Goal: Information Seeking & Learning: Stay updated

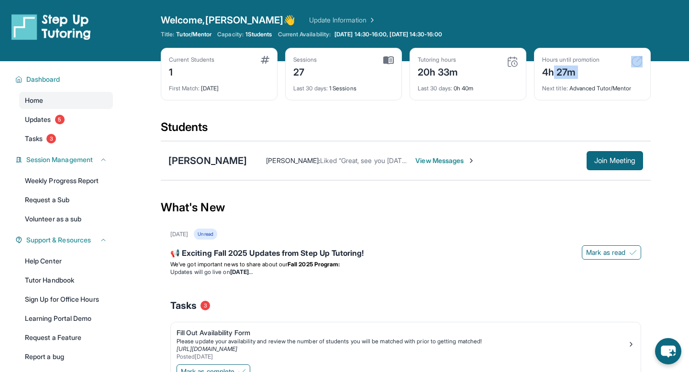
click at [555, 79] on div "Hours until promotion 4h 27m Next title : Advanced Tutor/Mentor" at bounding box center [592, 74] width 117 height 53
click at [559, 73] on div "4h 27m" at bounding box center [570, 71] width 57 height 15
click at [639, 62] on img at bounding box center [636, 61] width 11 height 11
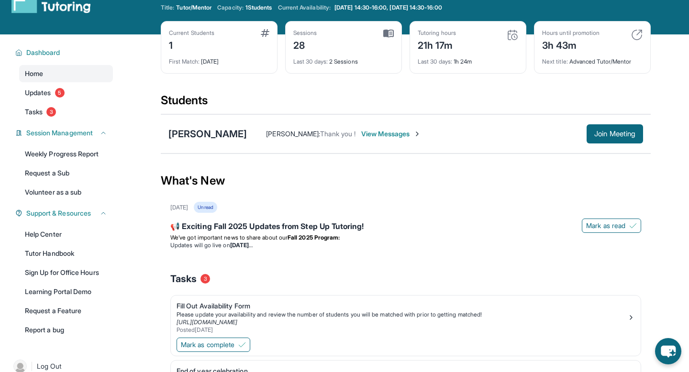
scroll to position [31, 0]
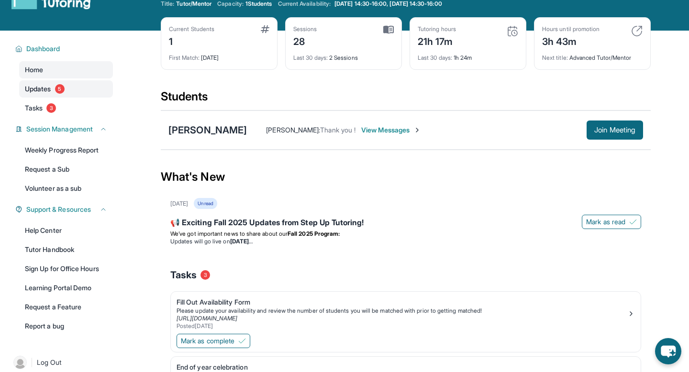
click at [75, 92] on link "Updates 5" at bounding box center [66, 88] width 94 height 17
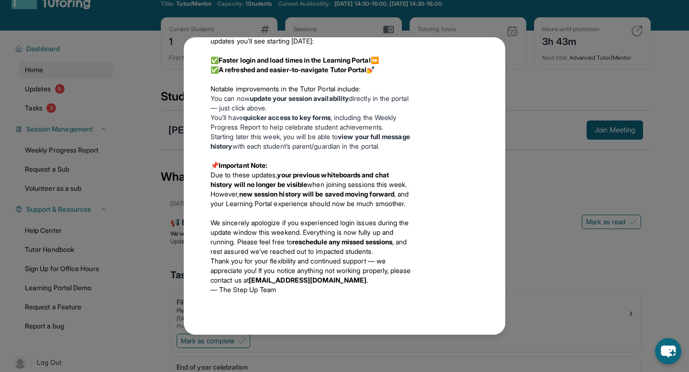
scroll to position [720, 0]
click at [189, 200] on div "Updates [DATE] 📢 Exciting Fall 2025 Updates from Step Up Tutoring! We’ve got im…" at bounding box center [345, 186] width 322 height 298
click at [166, 192] on div "Updates [DATE] 📢 Exciting Fall 2025 Updates from Step Up Tutoring! We’ve got im…" at bounding box center [344, 186] width 689 height 372
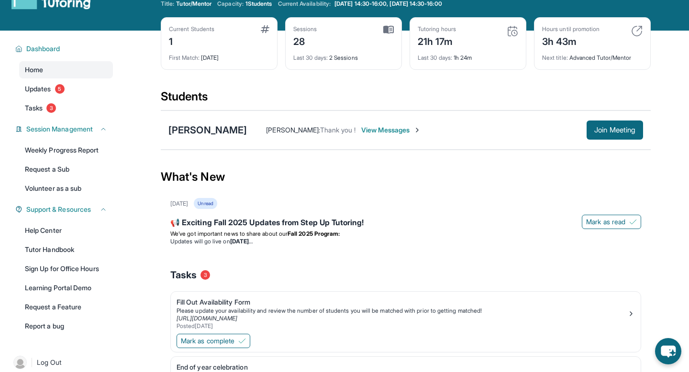
scroll to position [0, 0]
